Goal: Task Accomplishment & Management: Manage account settings

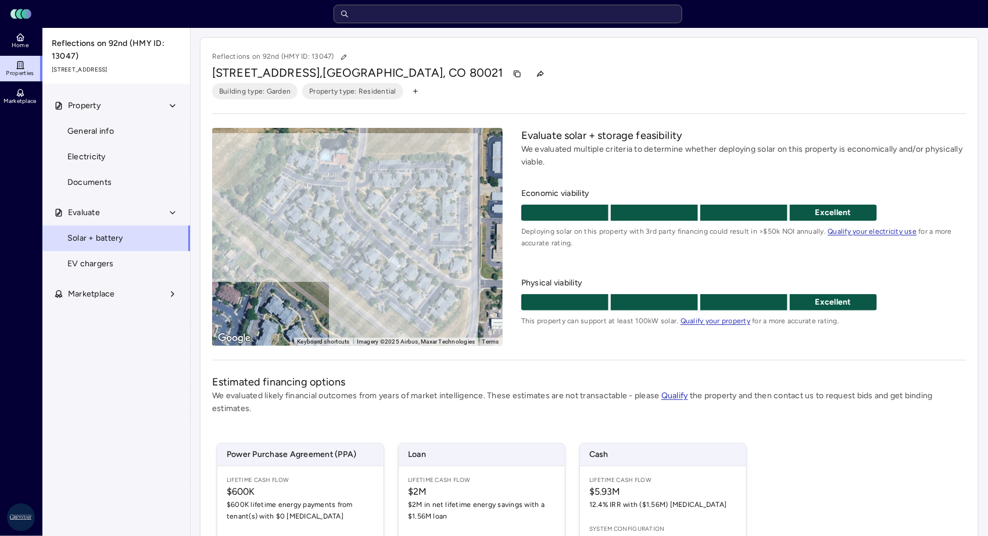
click at [102, 260] on span "EV chargers" at bounding box center [90, 263] width 46 height 13
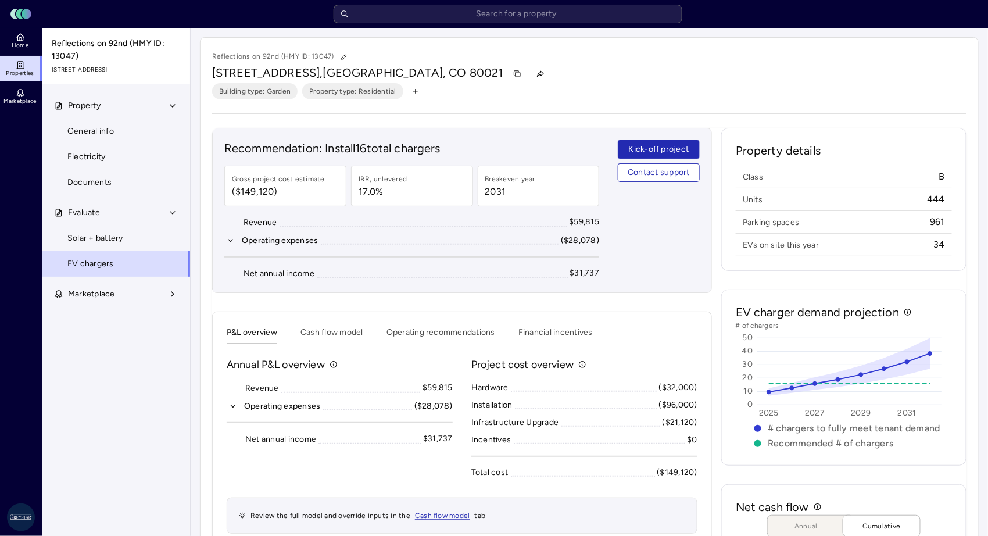
click at [102, 235] on span "Solar + battery" at bounding box center [95, 238] width 56 height 13
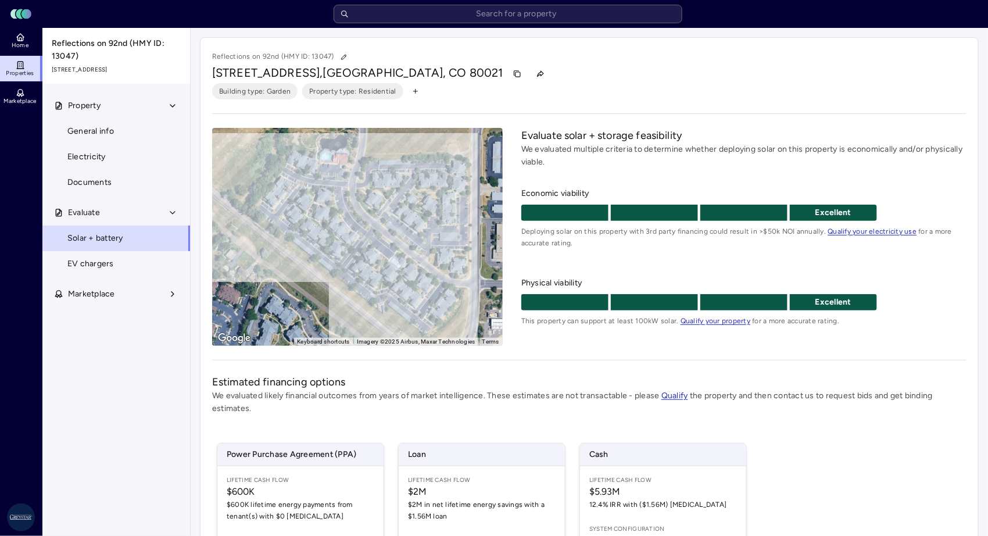
click at [110, 267] on span "EV chargers" at bounding box center [90, 263] width 46 height 13
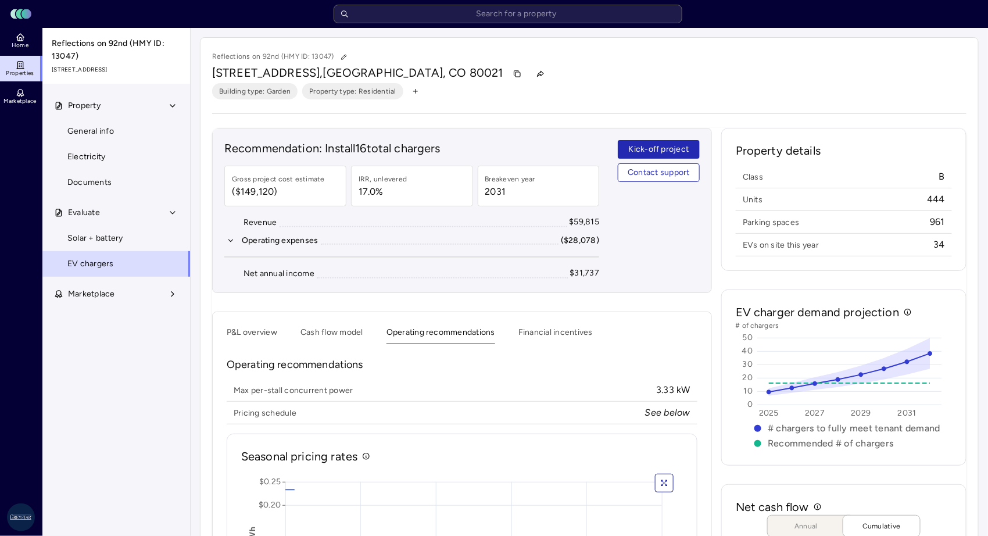
click at [425, 331] on button "Operating recommendations" at bounding box center [440, 335] width 109 height 18
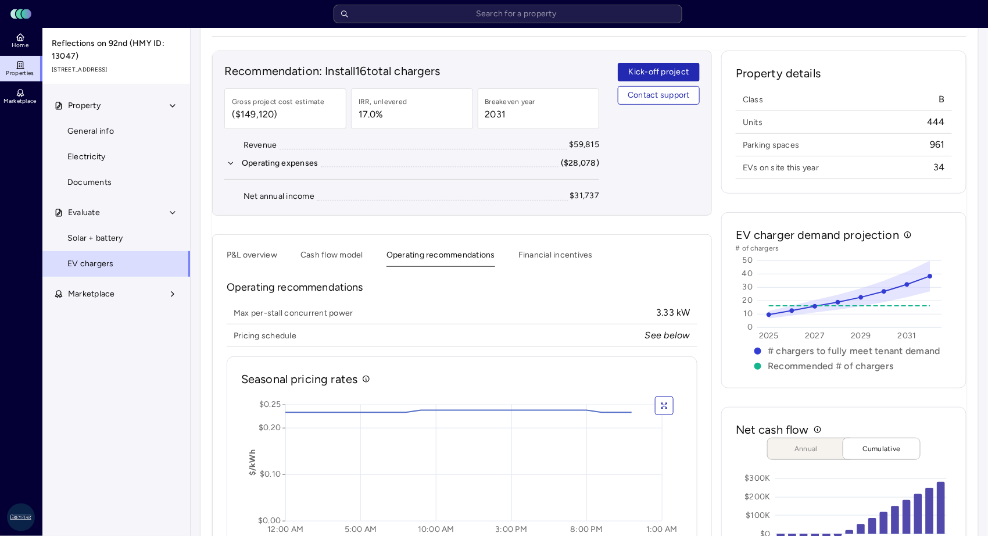
click at [324, 254] on button "Cash flow model" at bounding box center [331, 258] width 63 height 18
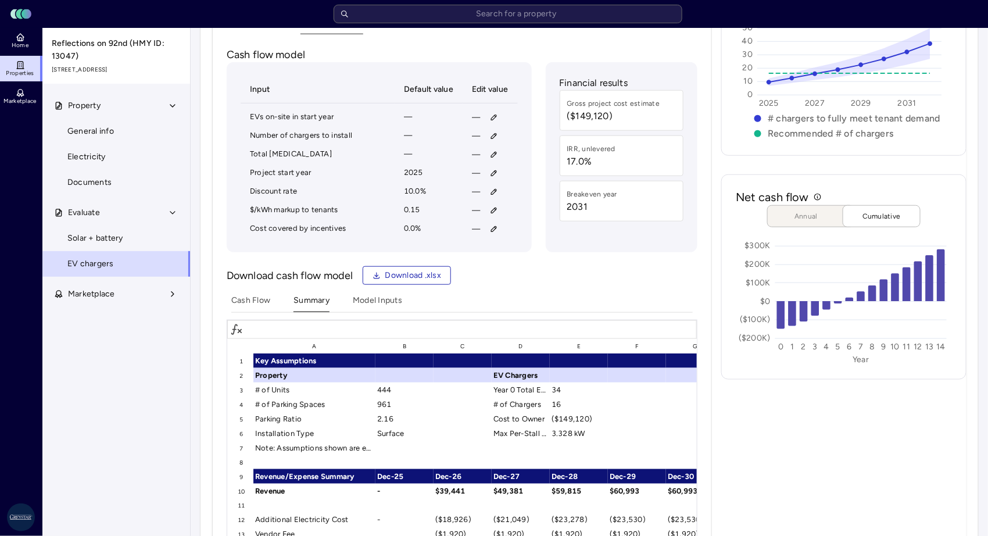
scroll to position [232, 0]
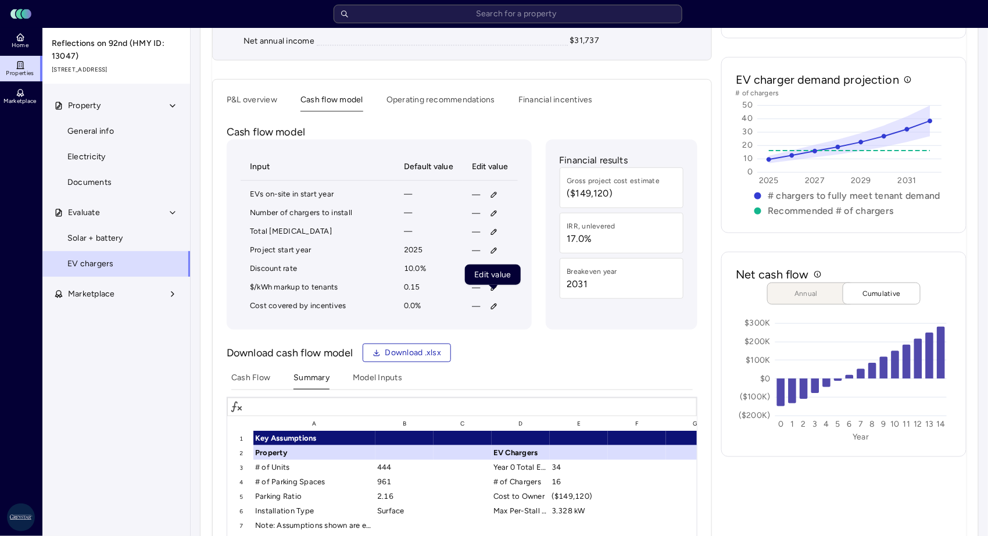
click at [489, 307] on button "button" at bounding box center [494, 306] width 19 height 19
type input "80"
click at [555, 379] on span "Save" at bounding box center [548, 378] width 19 height 13
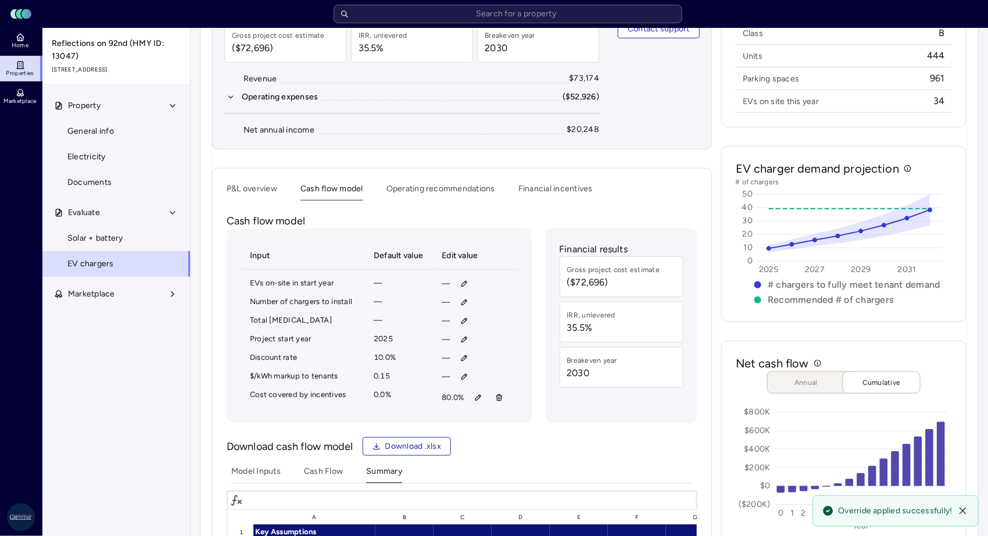
scroll to position [155, 0]
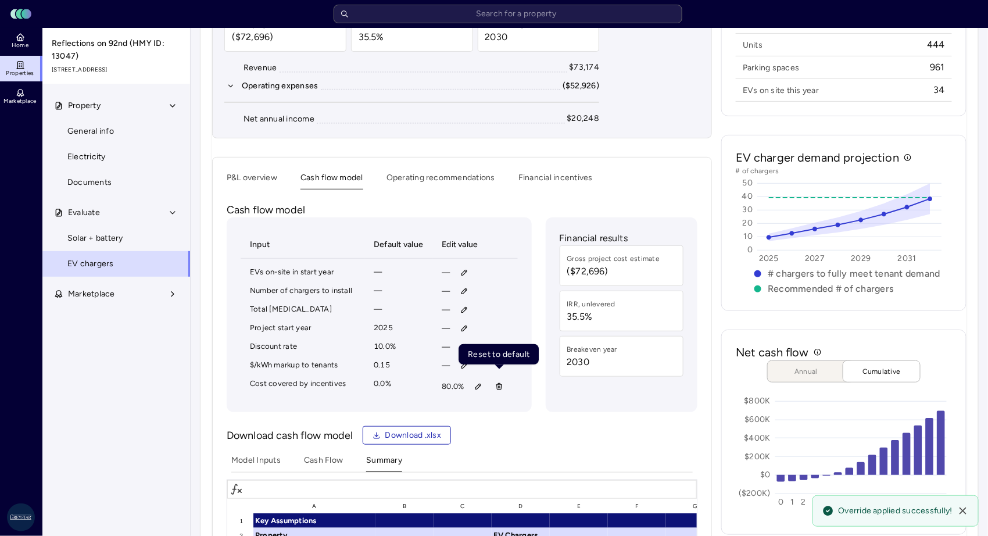
click at [500, 383] on icon "button" at bounding box center [499, 383] width 2 height 1
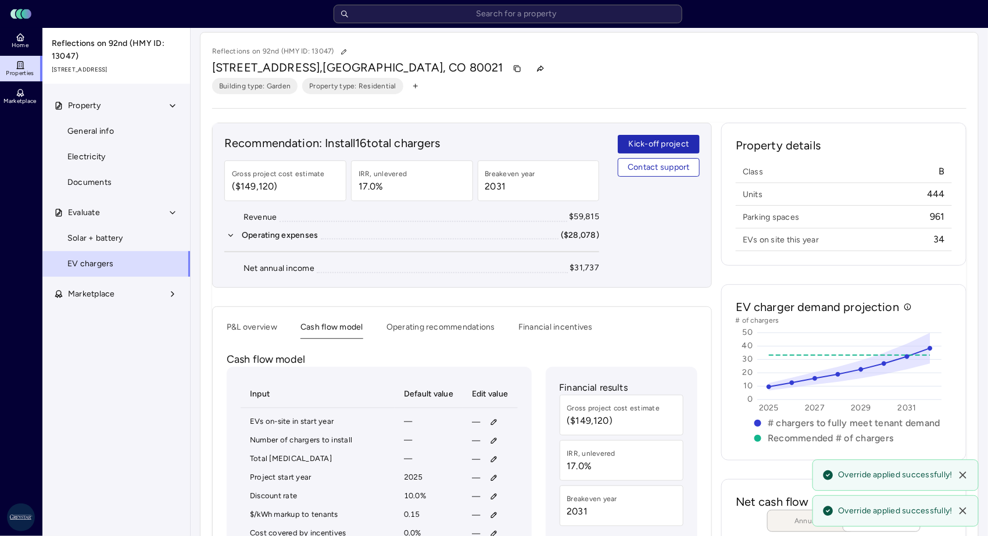
scroll to position [0, 0]
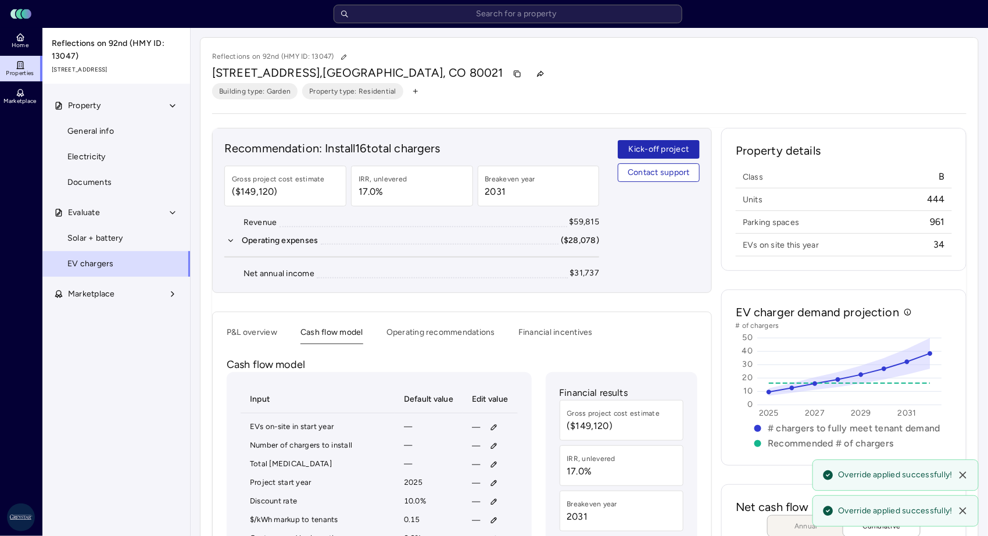
click at [260, 333] on button "P&L overview" at bounding box center [252, 335] width 51 height 18
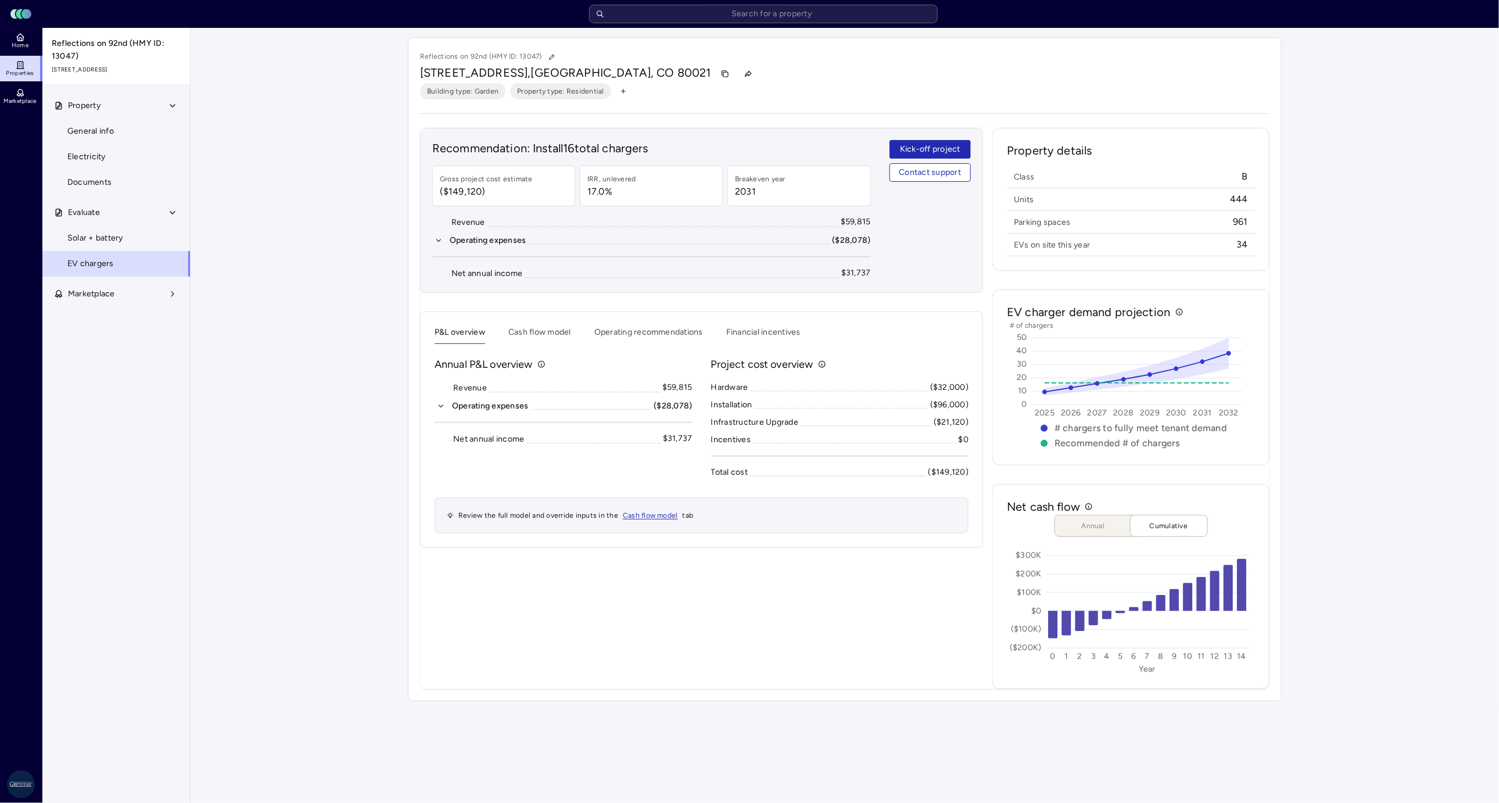
click at [554, 329] on button "Cash flow model" at bounding box center [539, 335] width 63 height 18
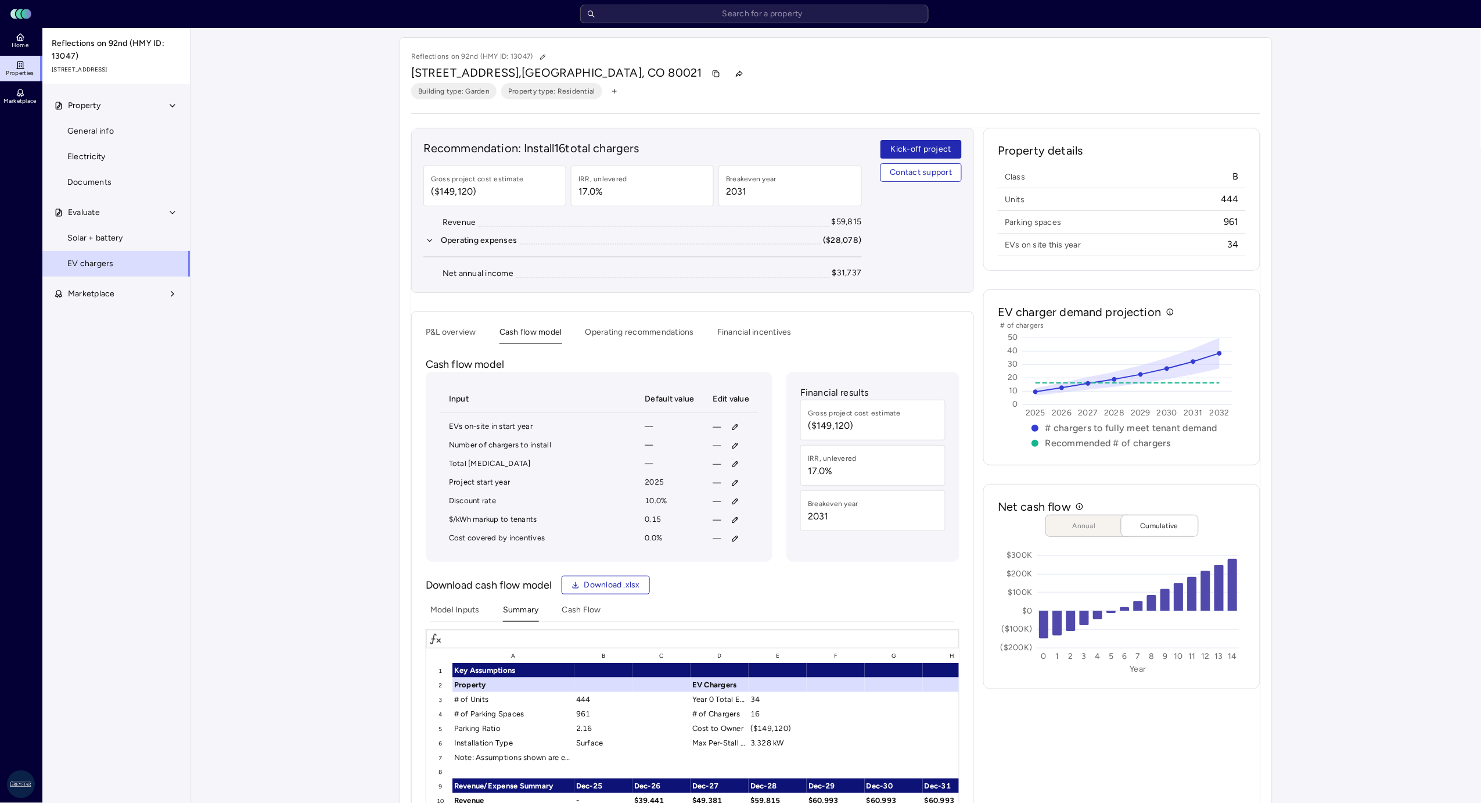
click at [731, 445] on icon "button" at bounding box center [735, 446] width 8 height 8
type input "12"
click at [799, 525] on button "Save" at bounding box center [789, 523] width 38 height 19
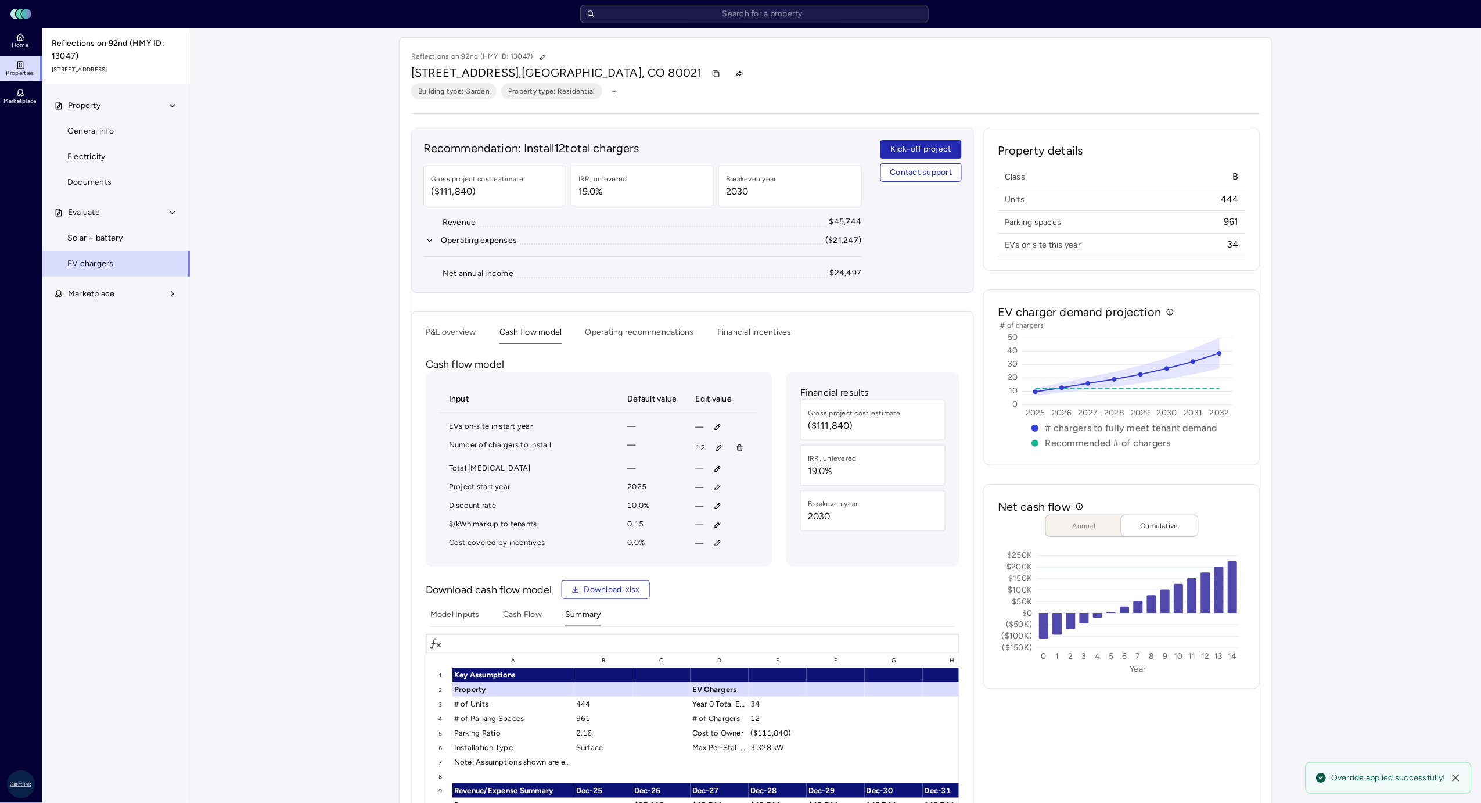
click at [443, 339] on button "P&L overview" at bounding box center [451, 335] width 51 height 18
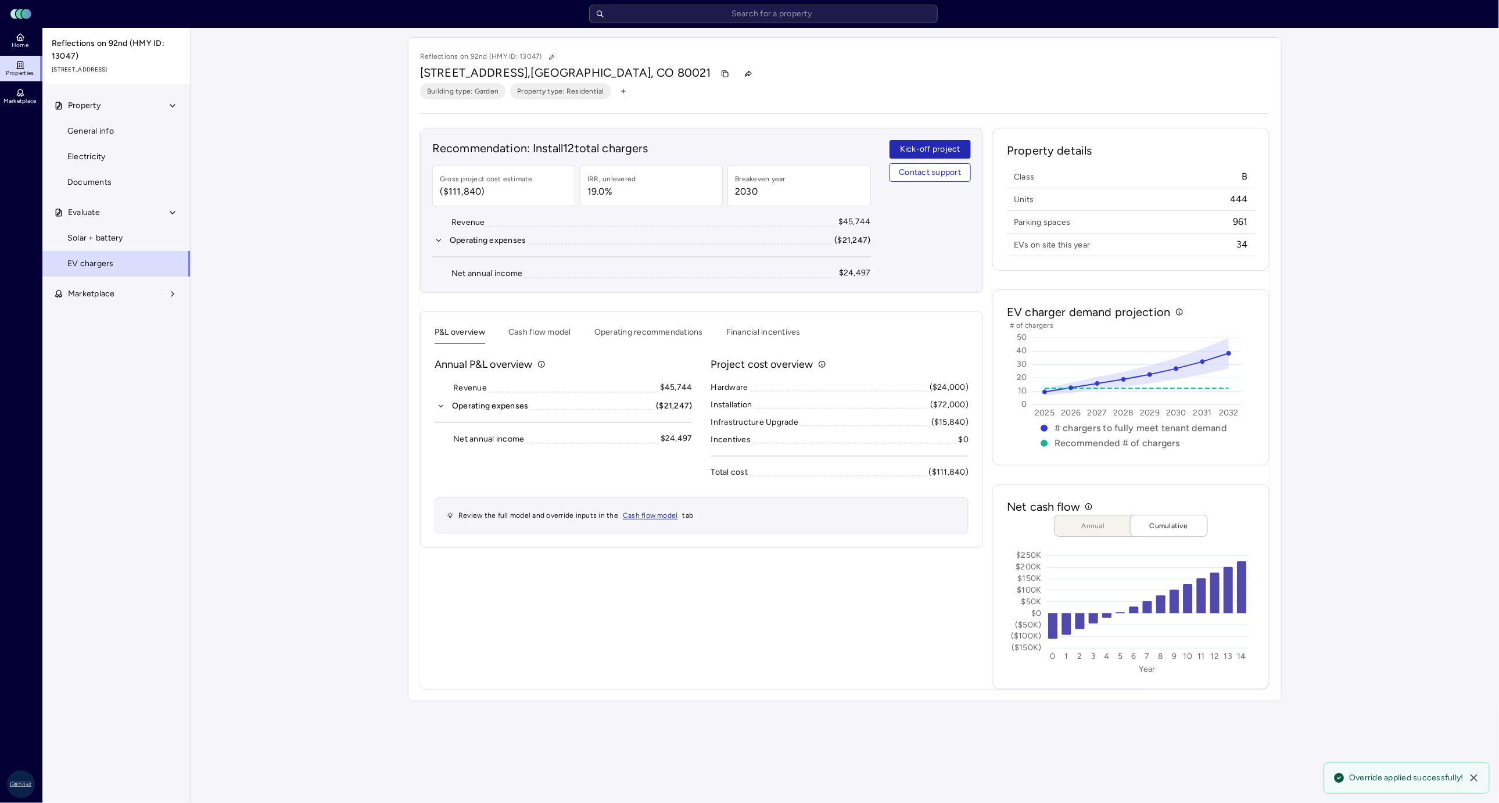
click at [999, 511] on div "Your estimates have been updated Reflections on 92nd (HMY ID: 13047) [STREET_AD…" at bounding box center [845, 369] width 1308 height 683
